Goal: Task Accomplishment & Management: Manage account settings

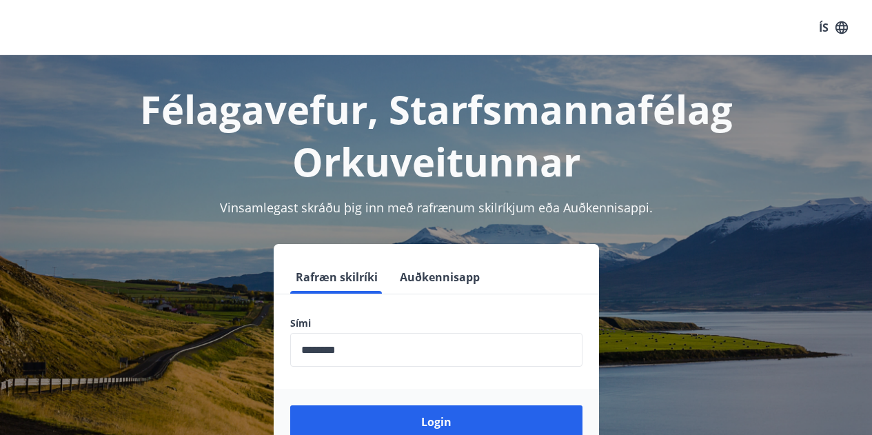
scroll to position [169, 0]
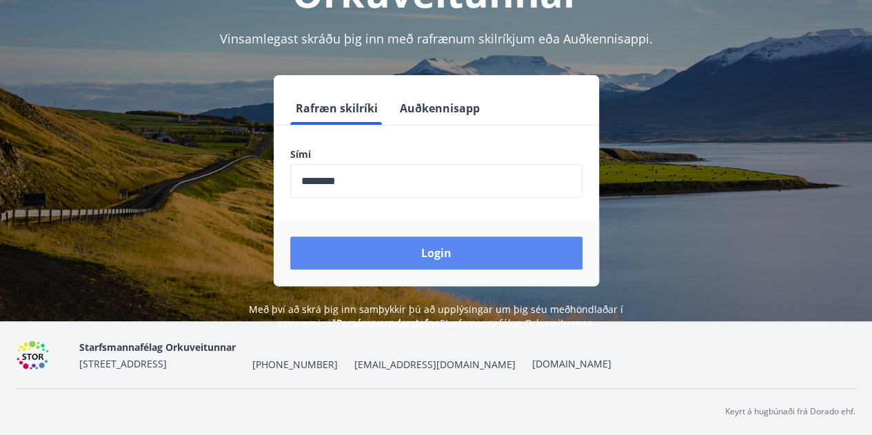
click at [454, 257] on button "Login" at bounding box center [436, 252] width 292 height 33
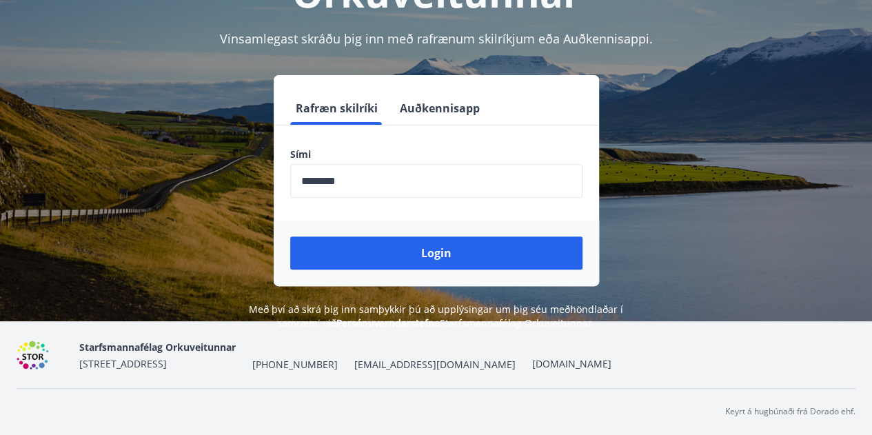
click at [674, 75] on div "Rafræn skilríki Auðkennisapp Sími ​ Login" at bounding box center [436, 180] width 839 height 211
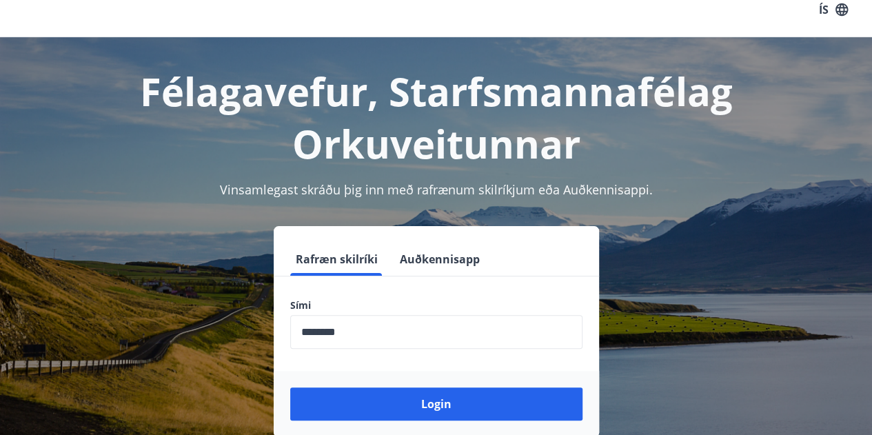
scroll to position [0, 0]
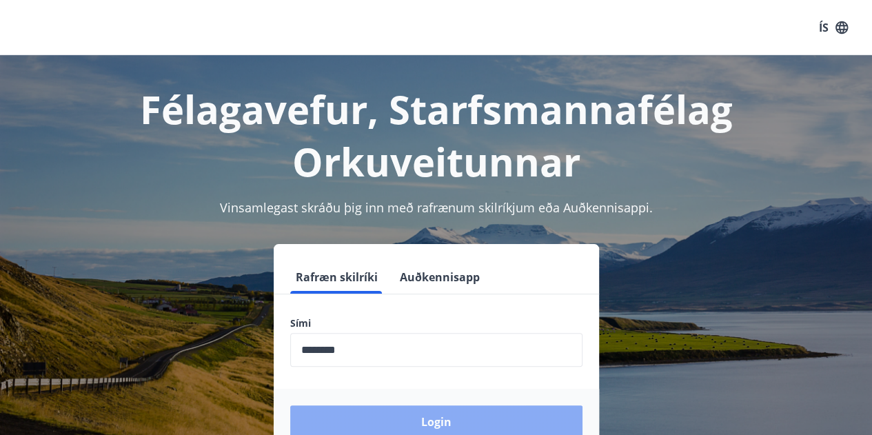
click at [415, 413] on button "Login" at bounding box center [436, 421] width 292 height 33
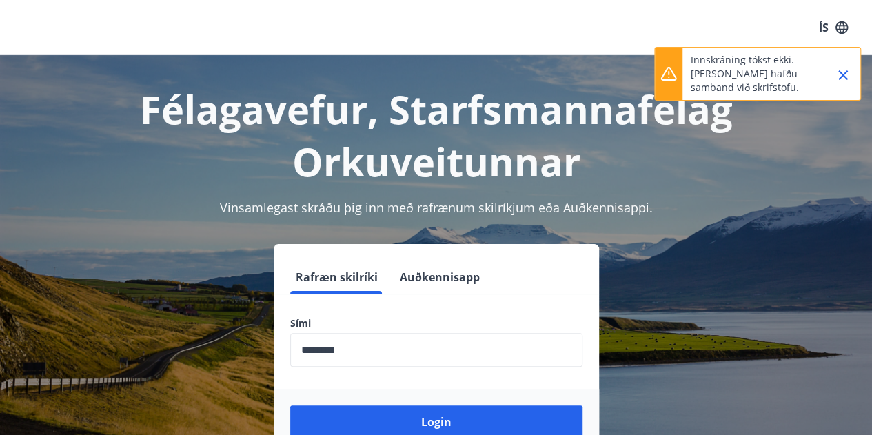
click at [844, 74] on icon "Close" at bounding box center [843, 75] width 10 height 10
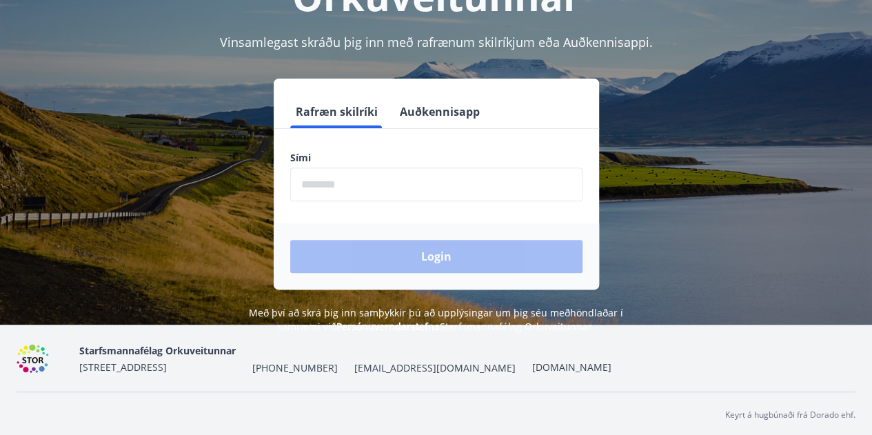
scroll to position [169, 0]
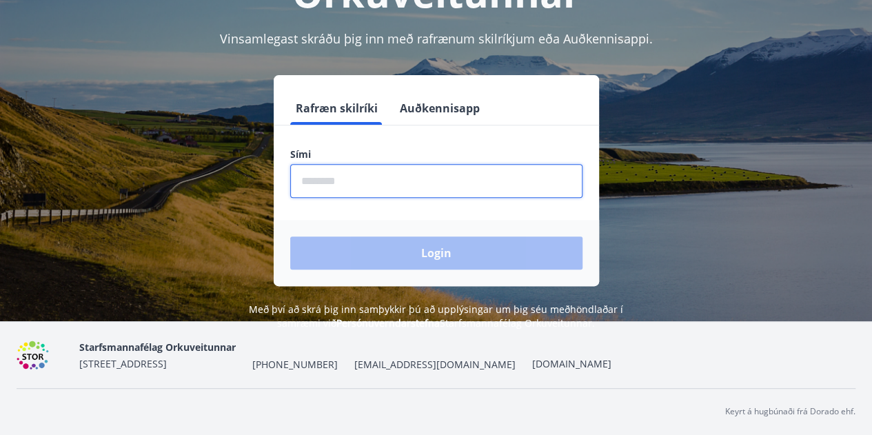
click at [385, 181] on input "phone" at bounding box center [436, 181] width 292 height 34
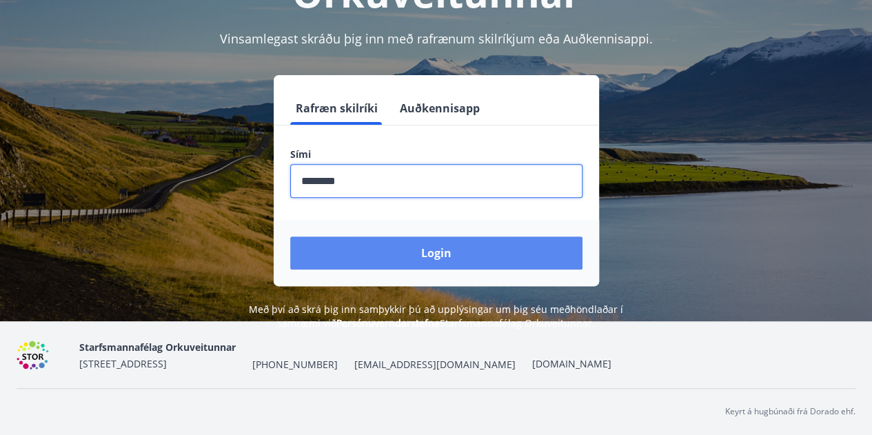
type input "********"
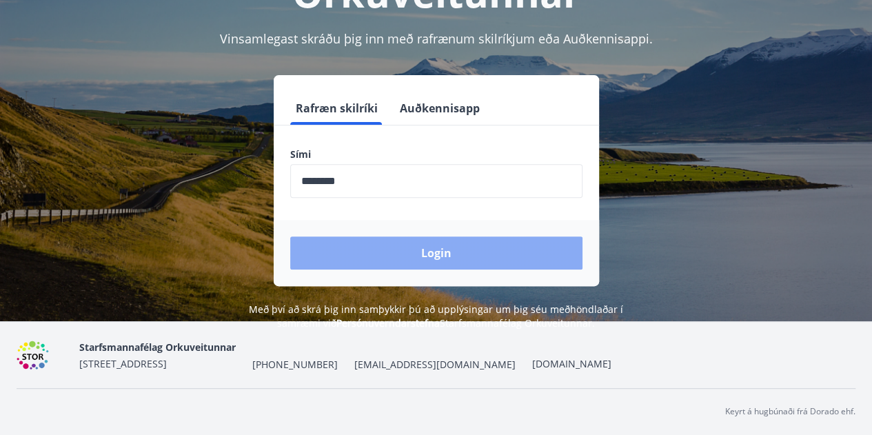
click at [467, 258] on button "Login" at bounding box center [436, 252] width 292 height 33
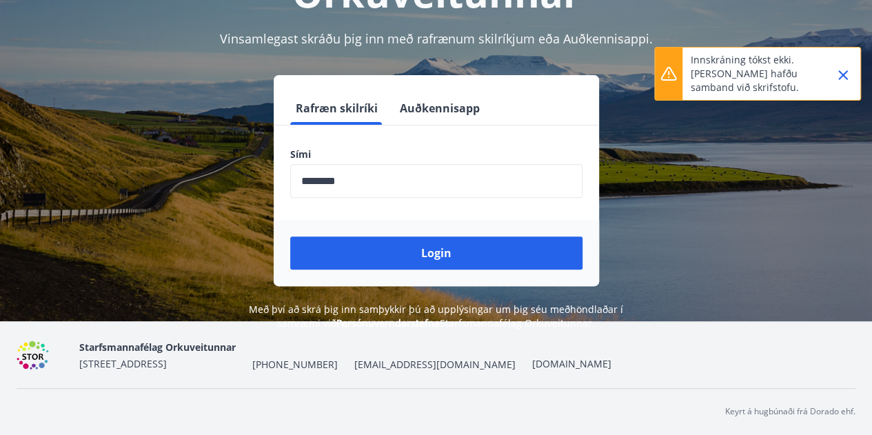
click at [418, 360] on span "[EMAIL_ADDRESS][DOMAIN_NAME]" at bounding box center [434, 365] width 161 height 14
